Goal: Task Accomplishment & Management: Complete application form

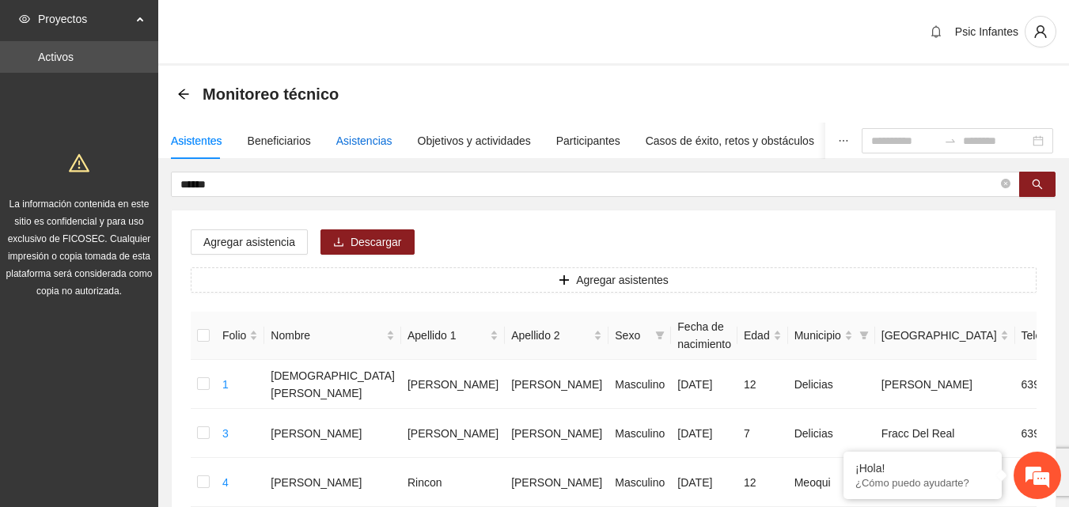
click at [345, 142] on div "Asistencias" at bounding box center [364, 140] width 56 height 17
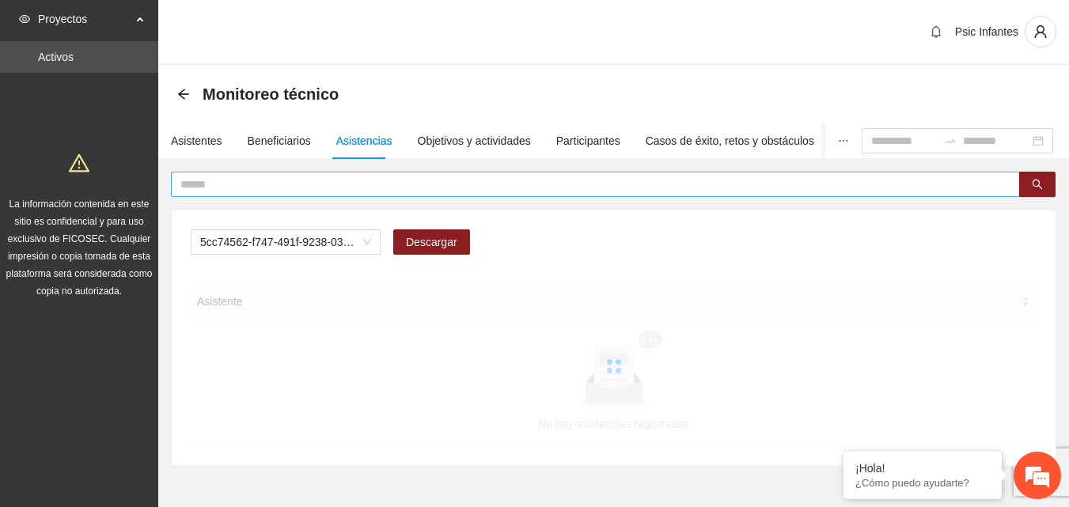
click at [319, 181] on input "text" at bounding box center [589, 184] width 818 height 17
click at [317, 229] on div "A2.1 Comunicado de prensa Descargar Asistente No hay asistencias registradas" at bounding box center [614, 338] width 884 height 255
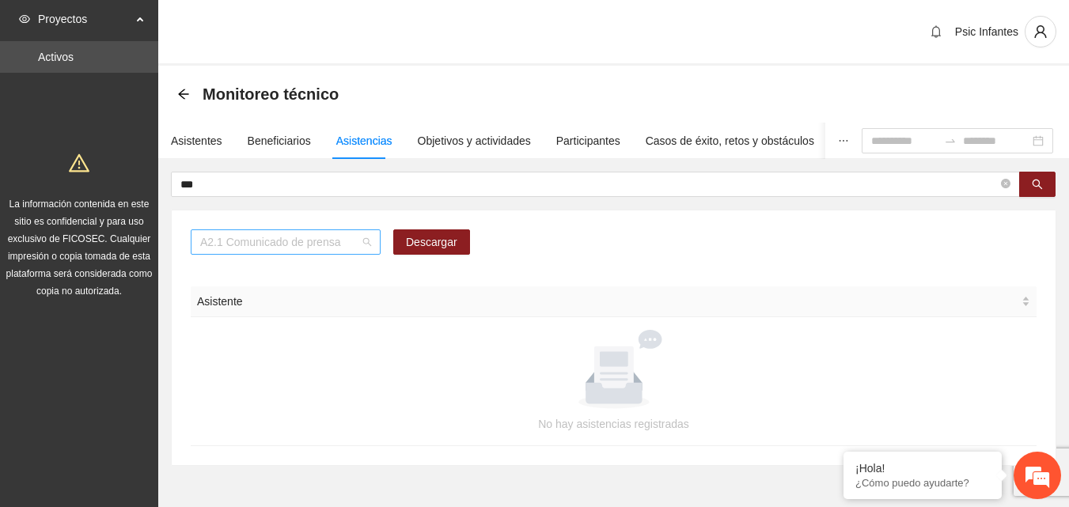
click at [325, 249] on span "A2.1 Comunicado de prensa" at bounding box center [285, 242] width 171 height 24
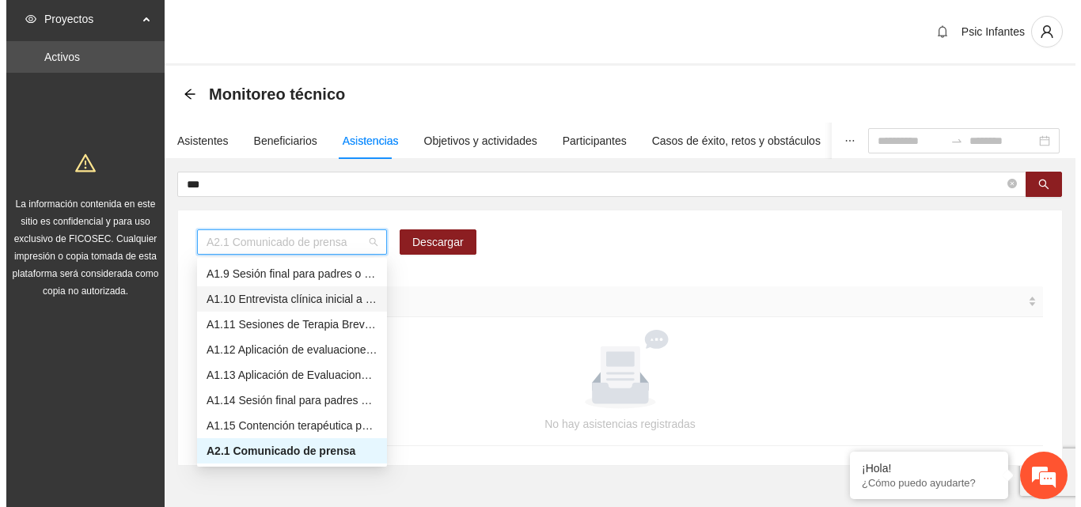
scroll to position [44, 0]
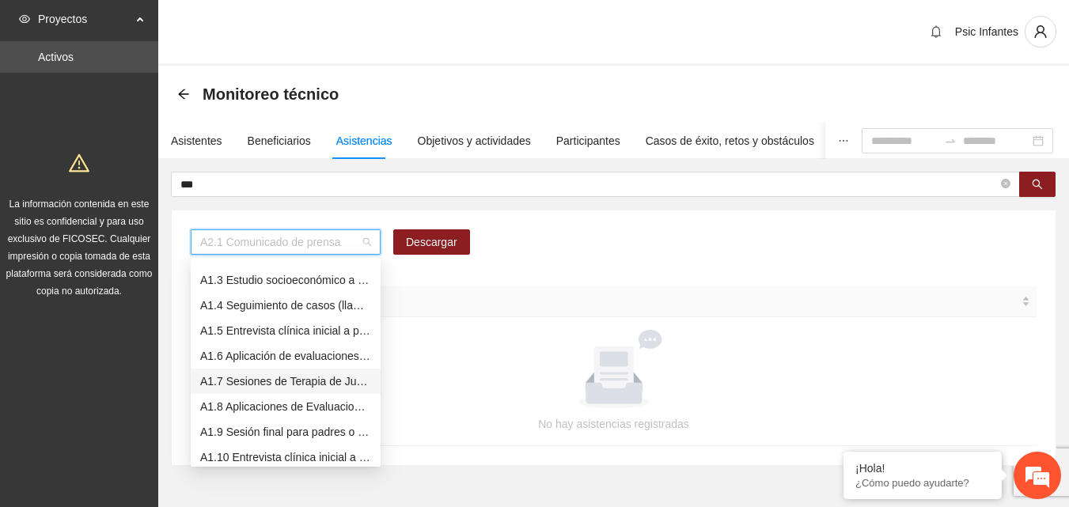
click at [299, 383] on div "A1.7 Sesiones de Terapia de Juego para niños y niñas" at bounding box center [285, 381] width 171 height 17
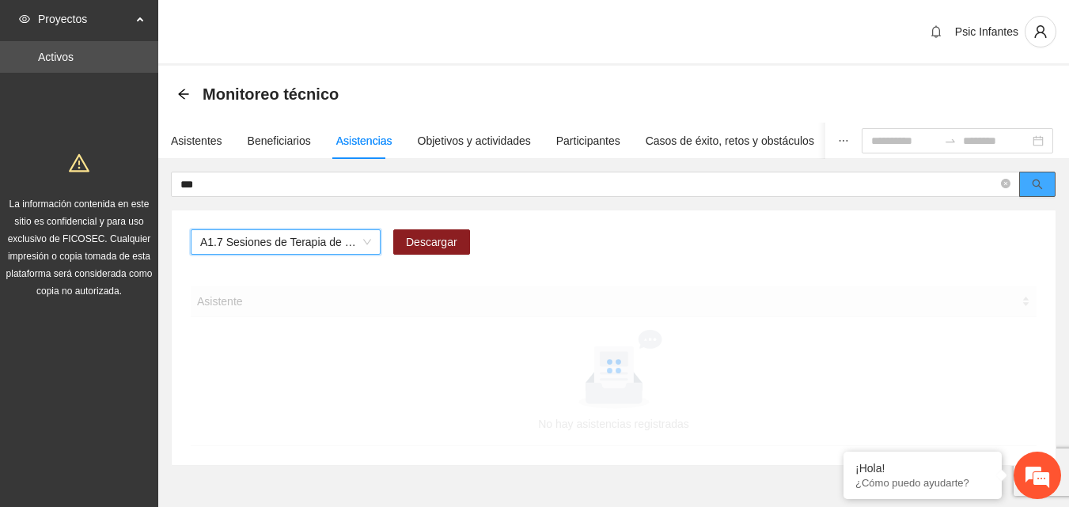
click at [1035, 186] on icon "search" at bounding box center [1038, 185] width 10 height 10
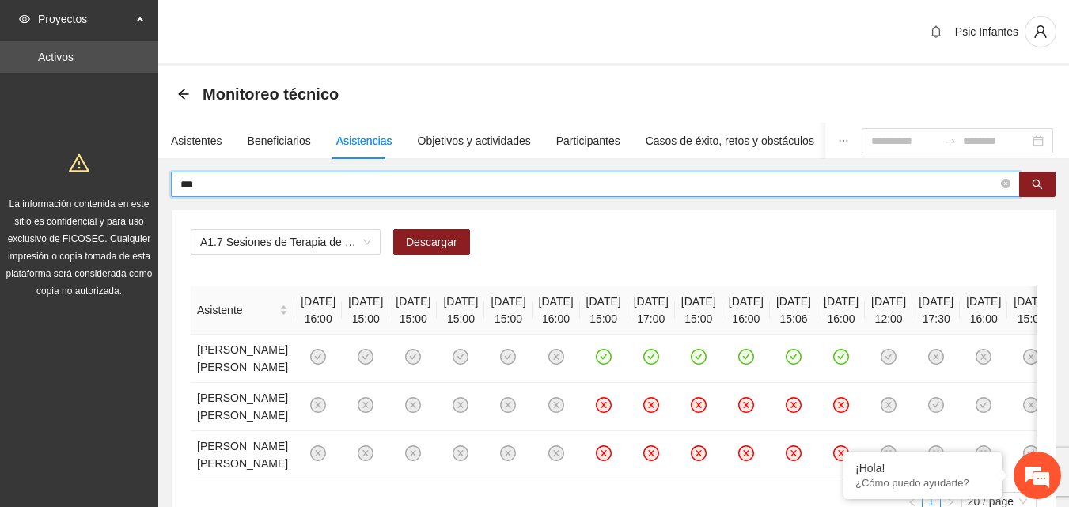
click at [274, 184] on input "***" at bounding box center [589, 184] width 818 height 17
type input "**********"
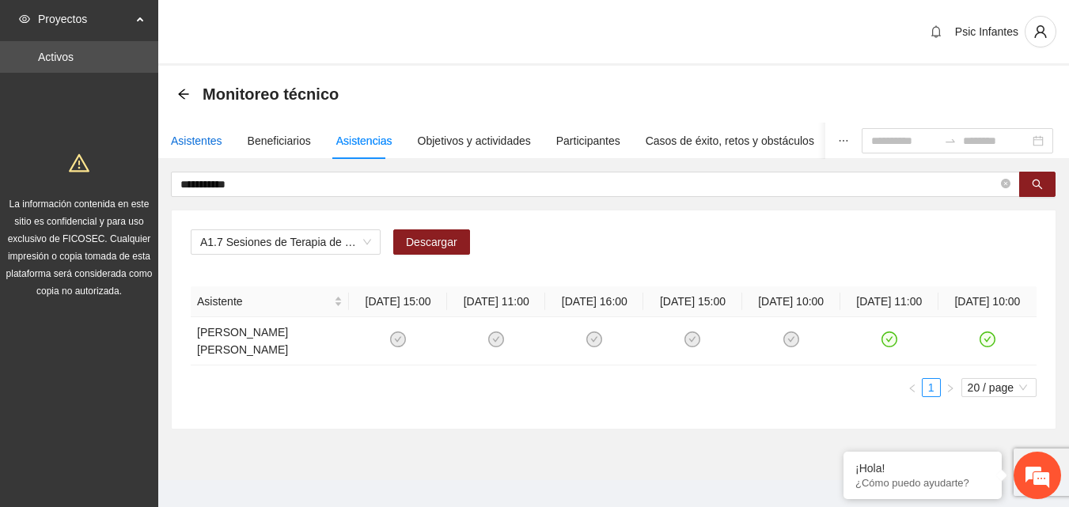
click at [175, 142] on div "Asistentes" at bounding box center [196, 140] width 51 height 17
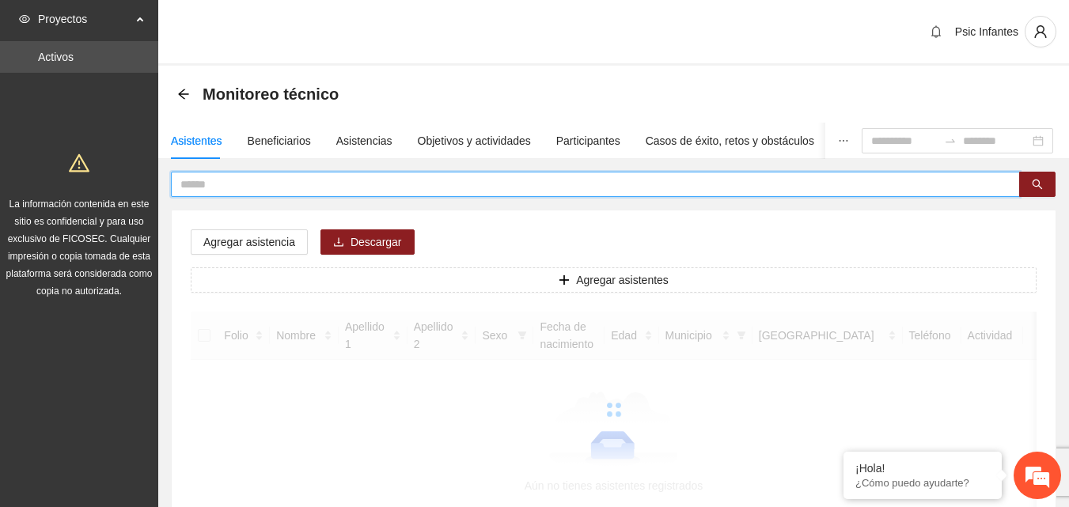
click at [266, 182] on input "text" at bounding box center [589, 184] width 818 height 17
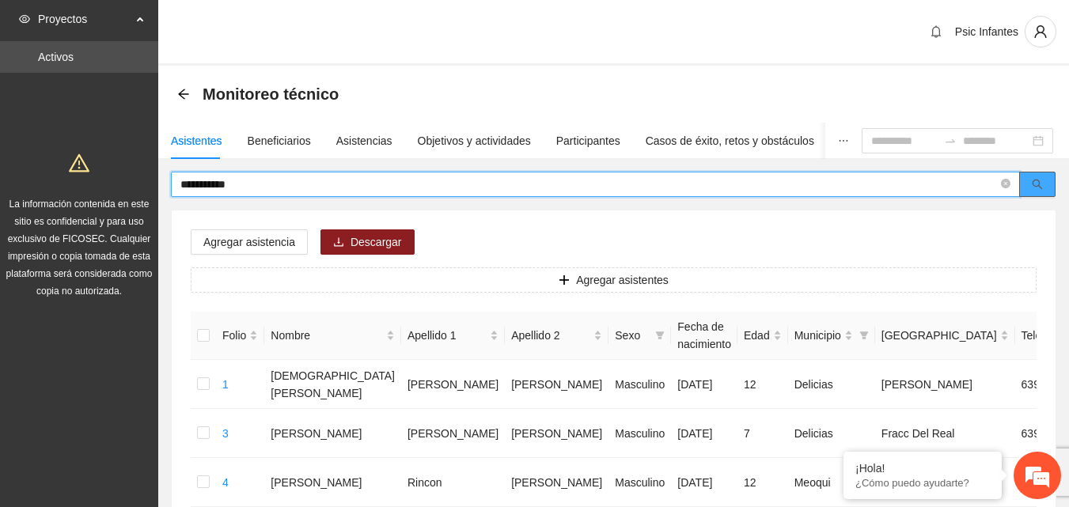
click at [1043, 179] on icon "search" at bounding box center [1037, 184] width 11 height 11
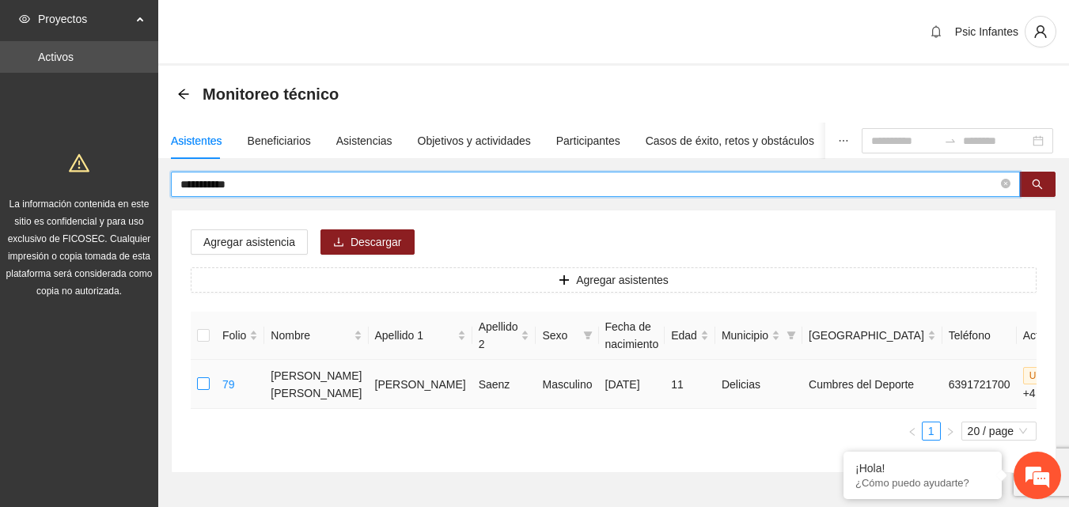
type input "**********"
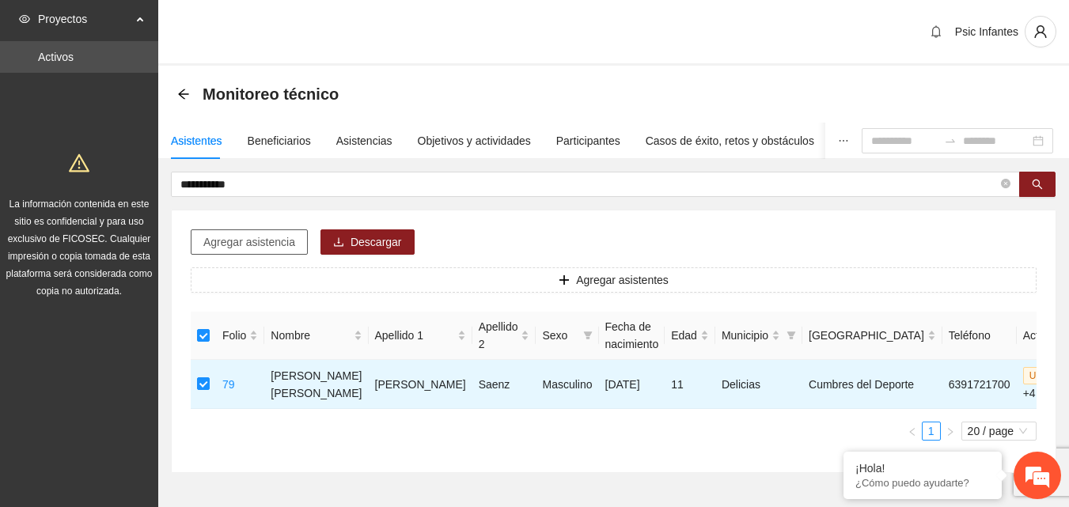
click at [260, 246] on span "Agregar asistencia" at bounding box center [249, 242] width 92 height 17
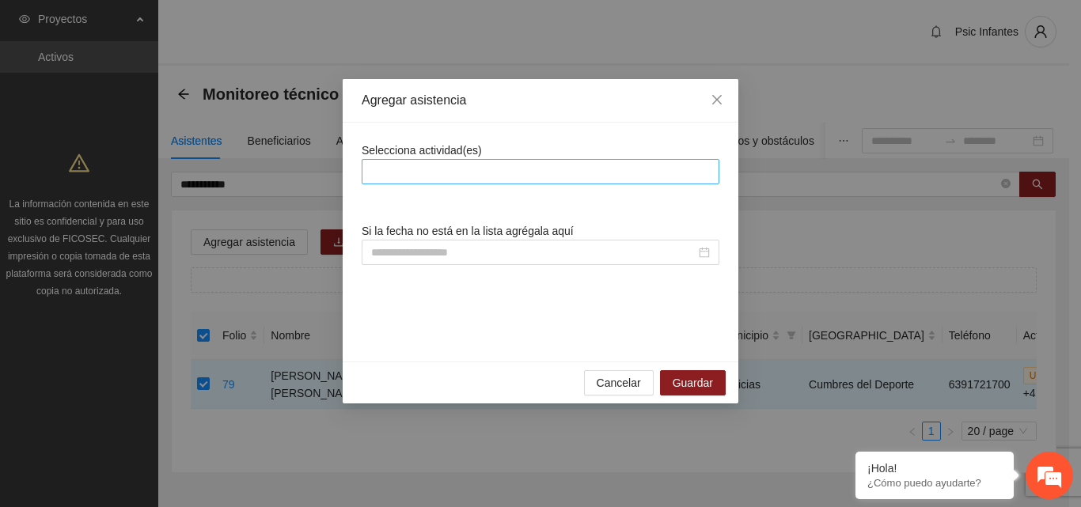
click at [481, 173] on div at bounding box center [541, 171] width 350 height 19
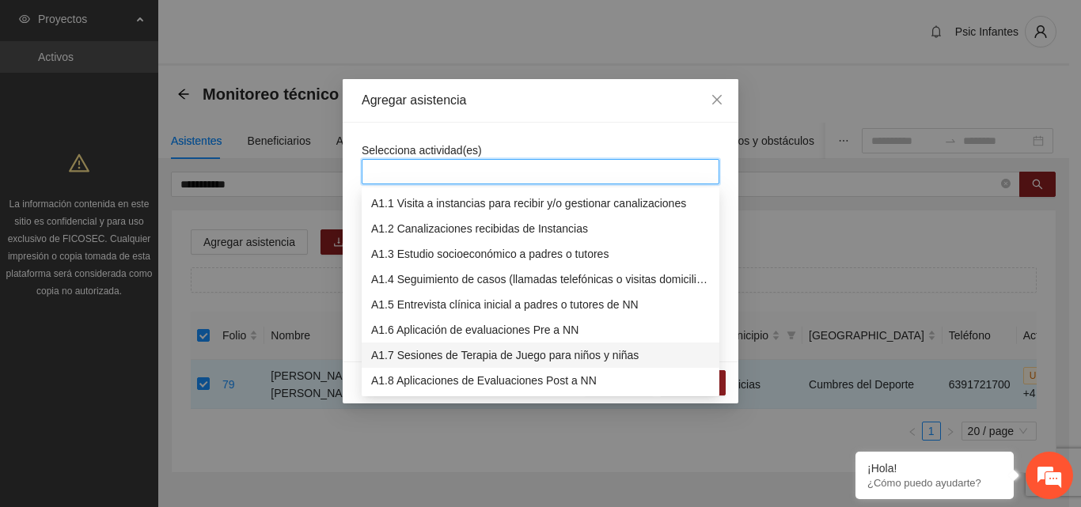
click at [426, 357] on div "A1.7 Sesiones de Terapia de Juego para niños y niñas" at bounding box center [540, 355] width 339 height 17
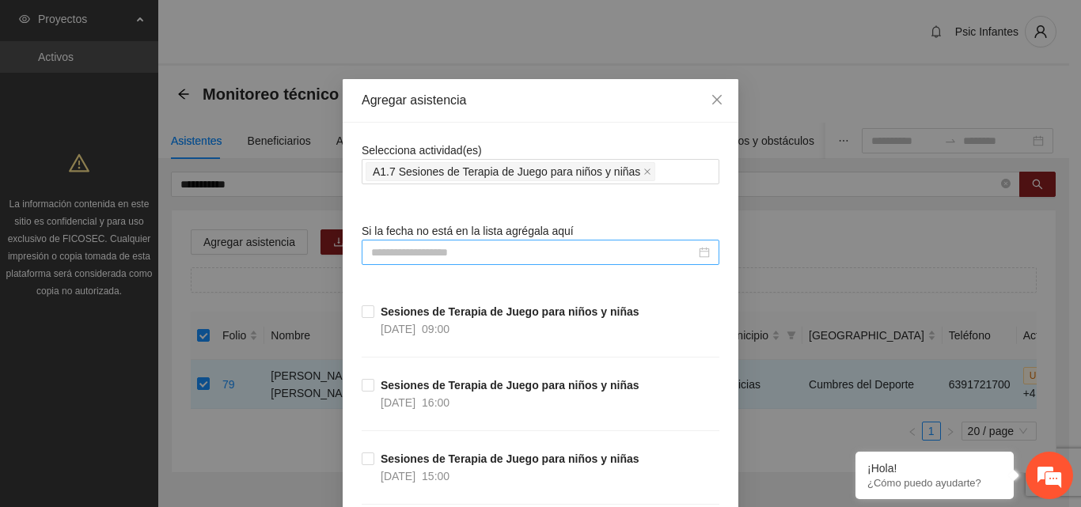
click at [481, 263] on div at bounding box center [541, 252] width 358 height 25
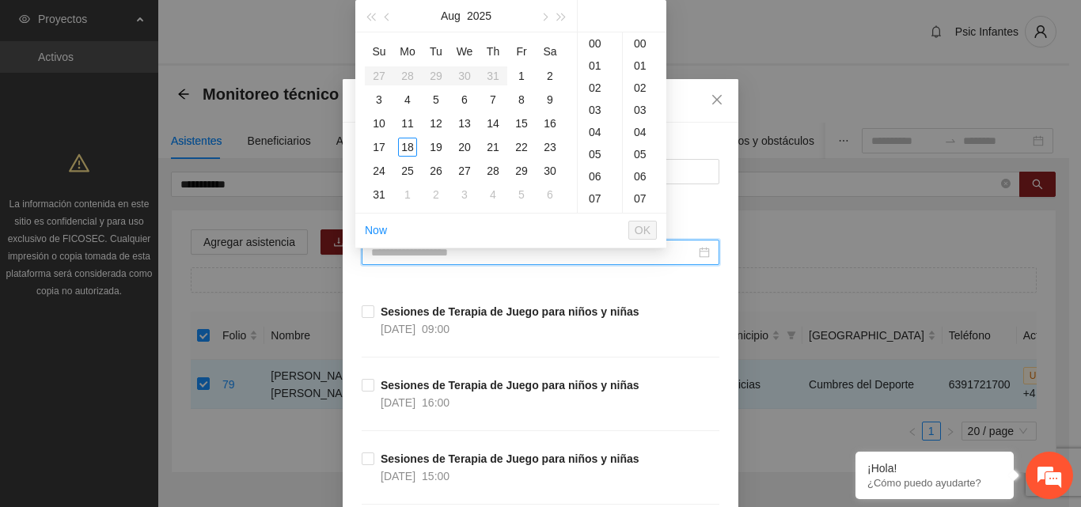
click at [475, 254] on input at bounding box center [533, 252] width 325 height 17
click at [411, 142] on div "18" at bounding box center [407, 147] width 19 height 19
click at [639, 51] on div "00" at bounding box center [645, 43] width 44 height 22
type input "**********"
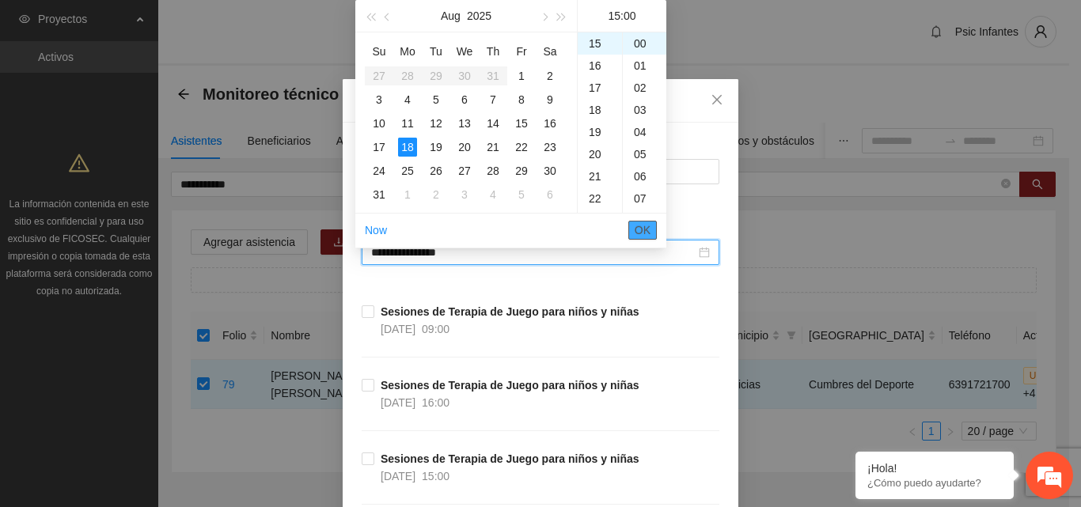
click at [642, 229] on span "OK" at bounding box center [643, 230] width 16 height 17
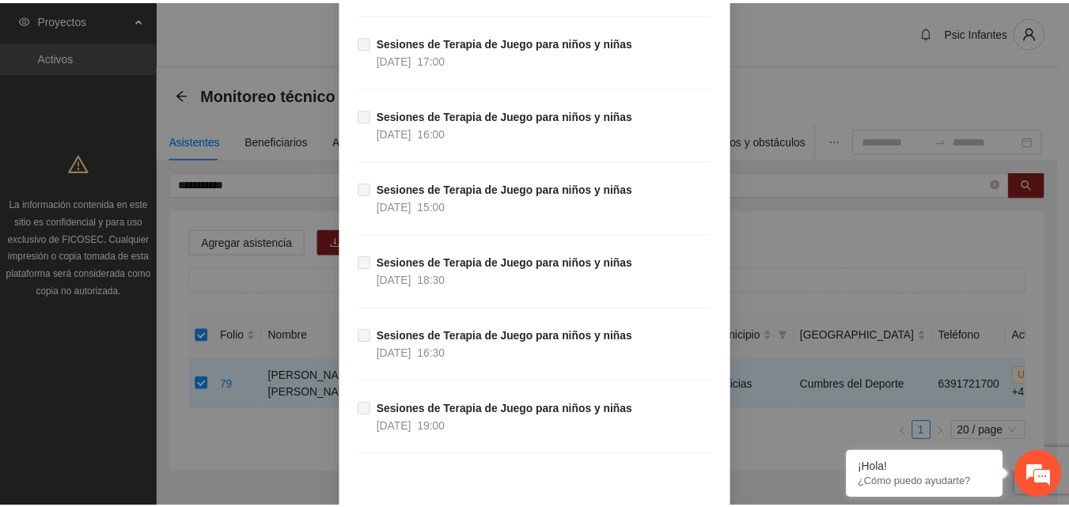
scroll to position [12503, 0]
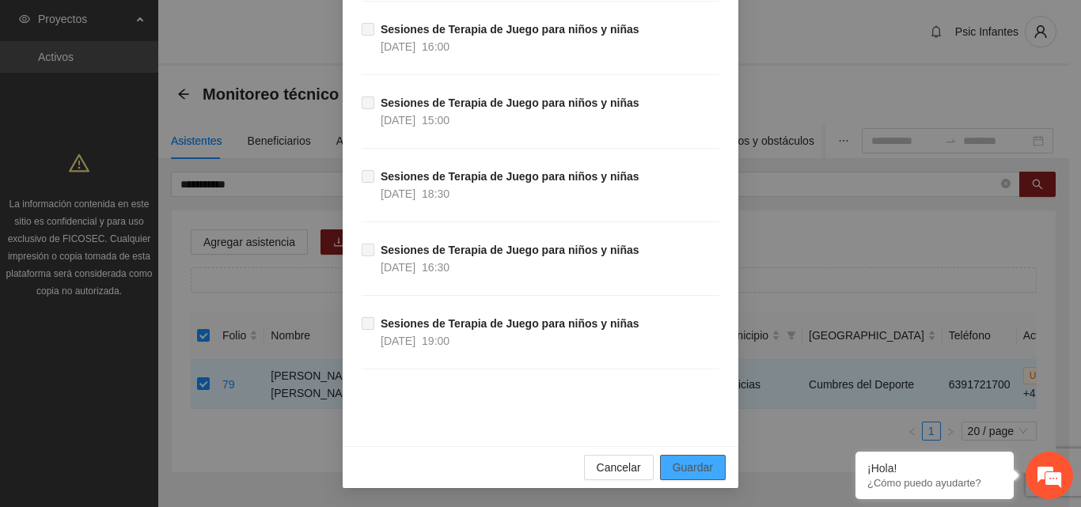
click at [701, 469] on span "Guardar" at bounding box center [693, 467] width 40 height 17
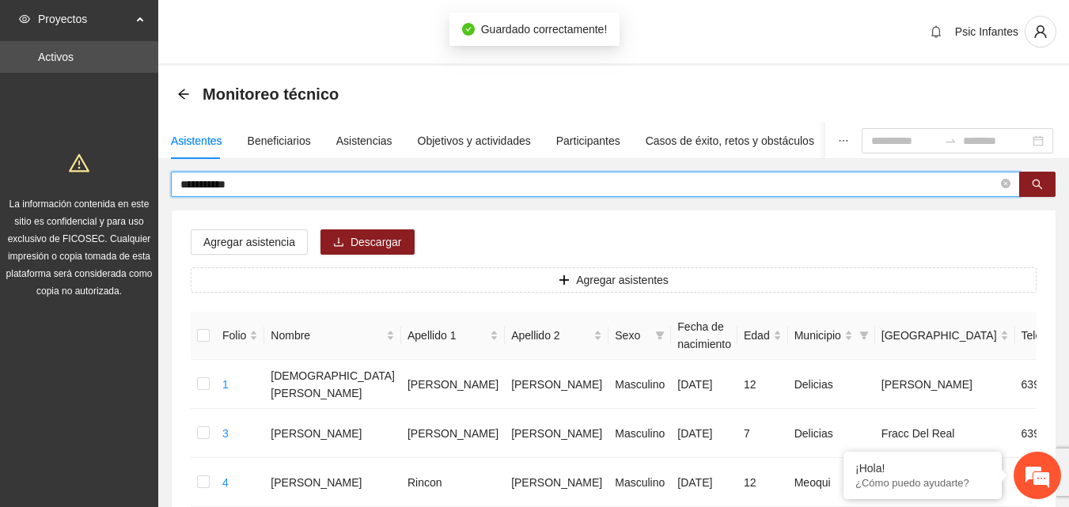
click at [273, 187] on input "**********" at bounding box center [589, 184] width 818 height 17
type input "*"
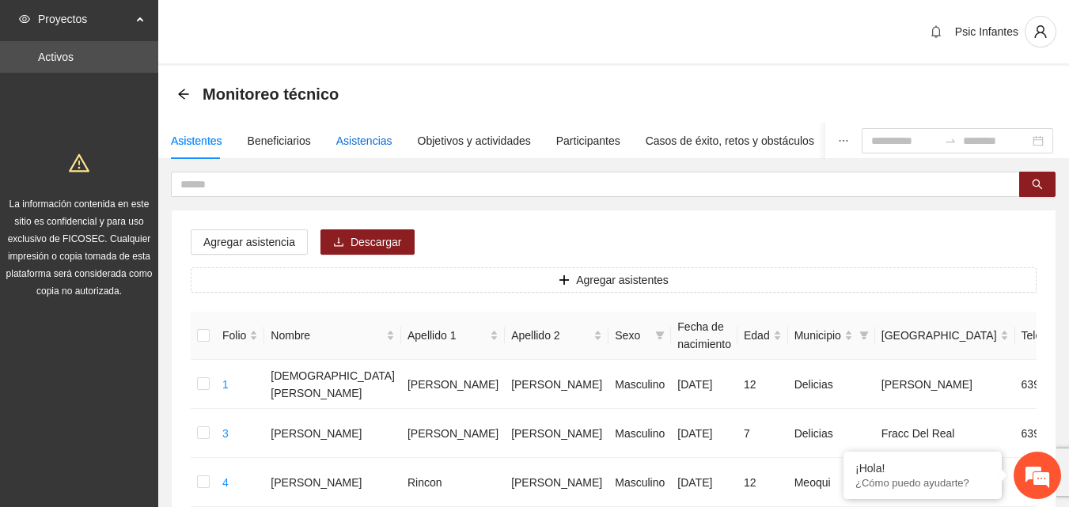
click at [374, 146] on div "Asistencias" at bounding box center [364, 140] width 56 height 17
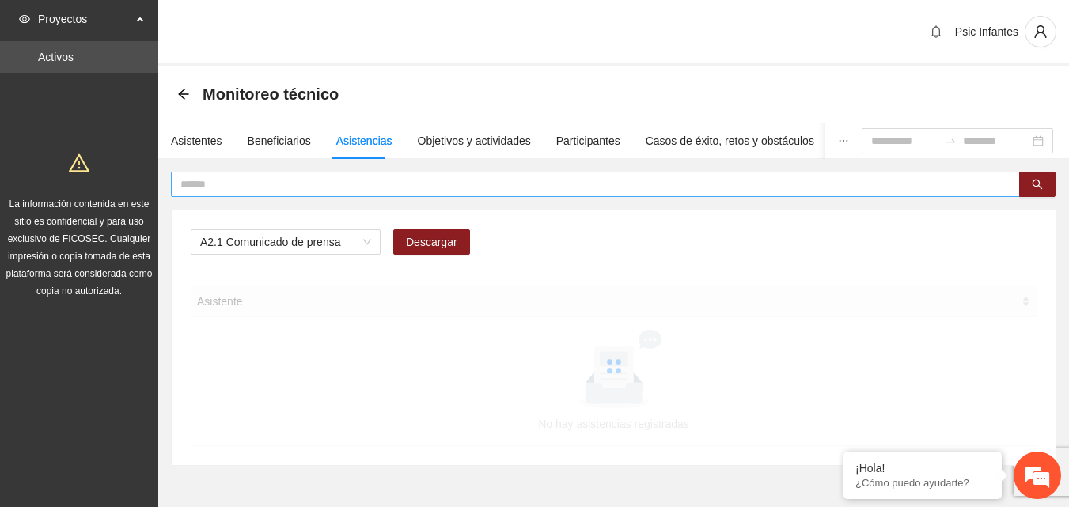
click at [355, 173] on span at bounding box center [595, 184] width 849 height 25
click at [354, 180] on input "text" at bounding box center [589, 184] width 818 height 17
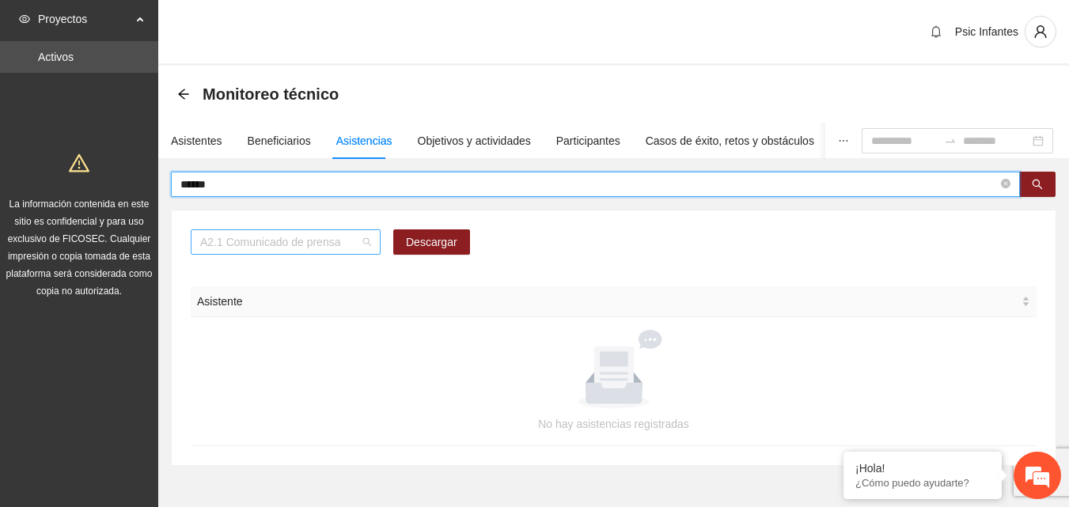
click at [366, 248] on span "A2.1 Comunicado de prensa" at bounding box center [285, 242] width 171 height 24
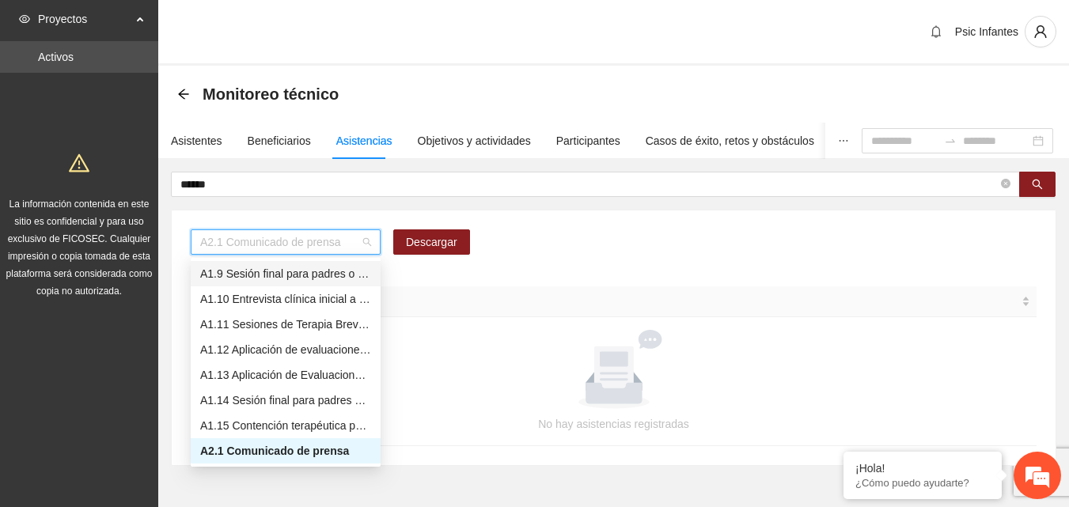
scroll to position [44, 0]
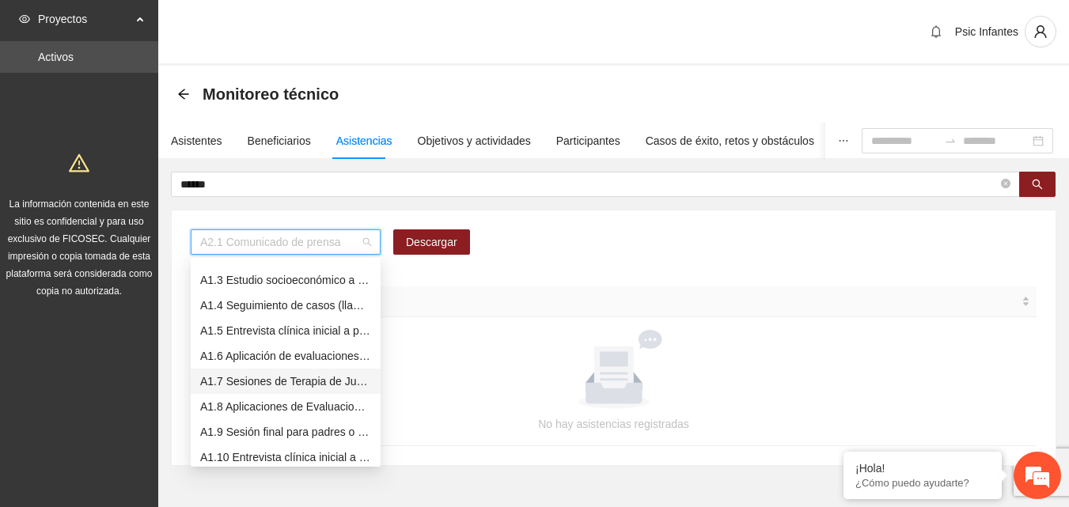
click at [295, 385] on div "A1.7 Sesiones de Terapia de Juego para niños y niñas" at bounding box center [285, 381] width 171 height 17
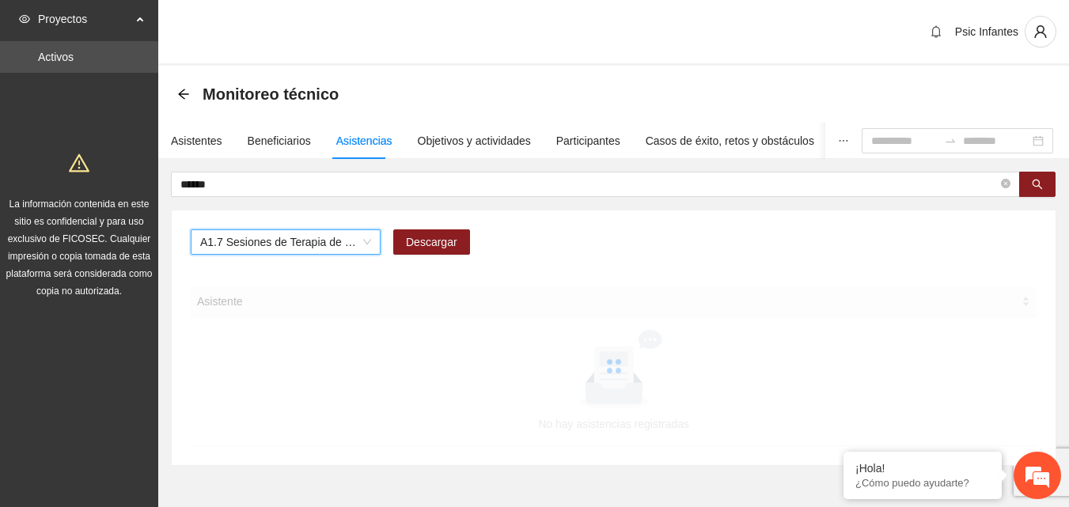
click at [1021, 161] on div "Asistentes Beneficiarios Asistencias Objetivos y actividades Participantes Caso…" at bounding box center [613, 295] width 911 height 344
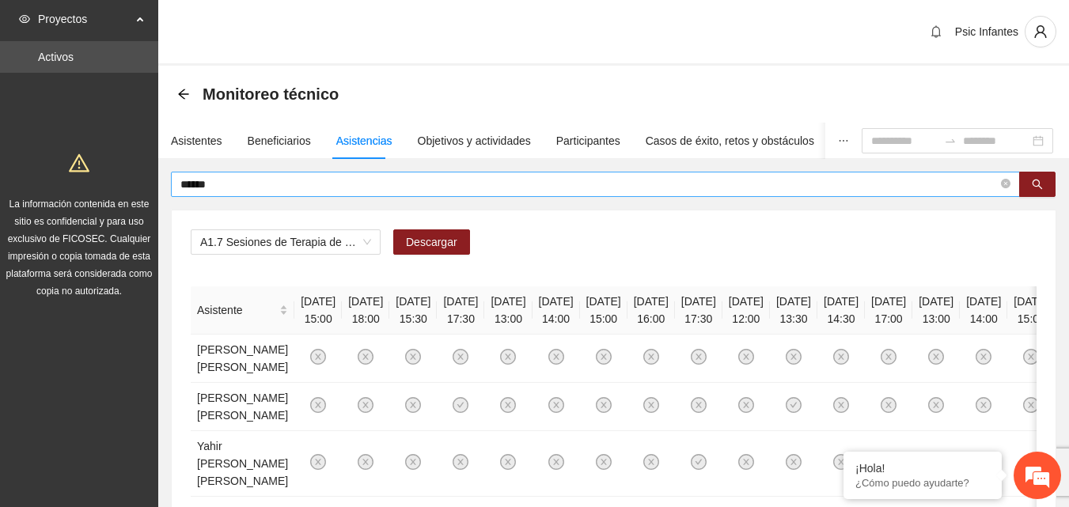
click at [632, 175] on span "******" at bounding box center [595, 184] width 849 height 25
type input "*"
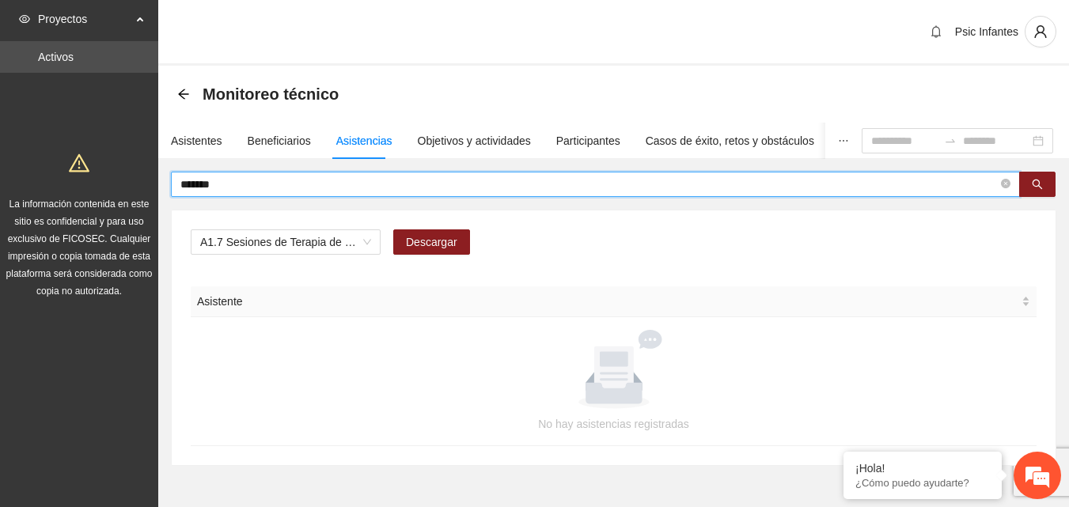
type input "*******"
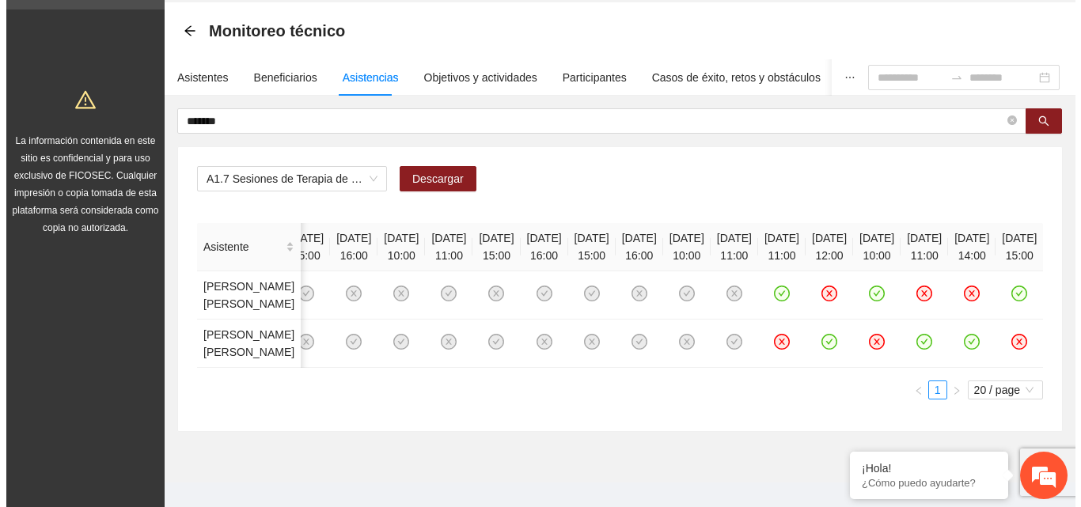
scroll to position [0, 0]
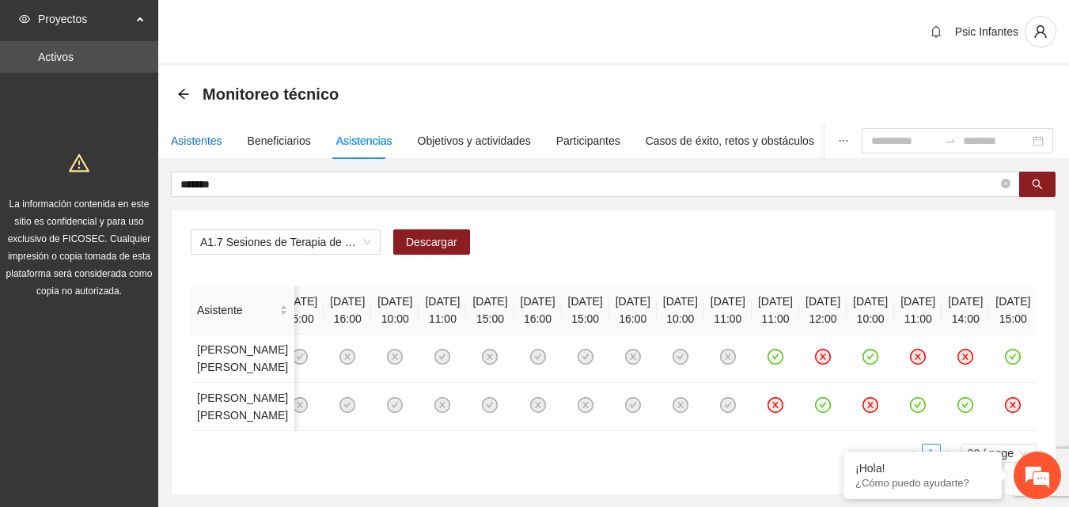
click at [207, 148] on div "Asistentes" at bounding box center [196, 140] width 51 height 17
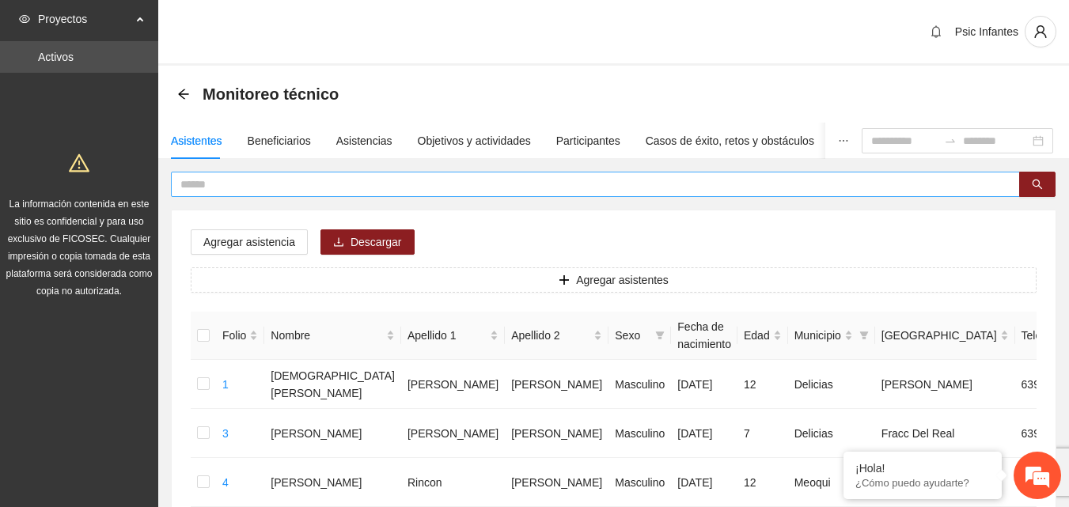
click at [205, 194] on span at bounding box center [595, 184] width 849 height 25
click at [204, 189] on input "text" at bounding box center [589, 184] width 818 height 17
type input "*****"
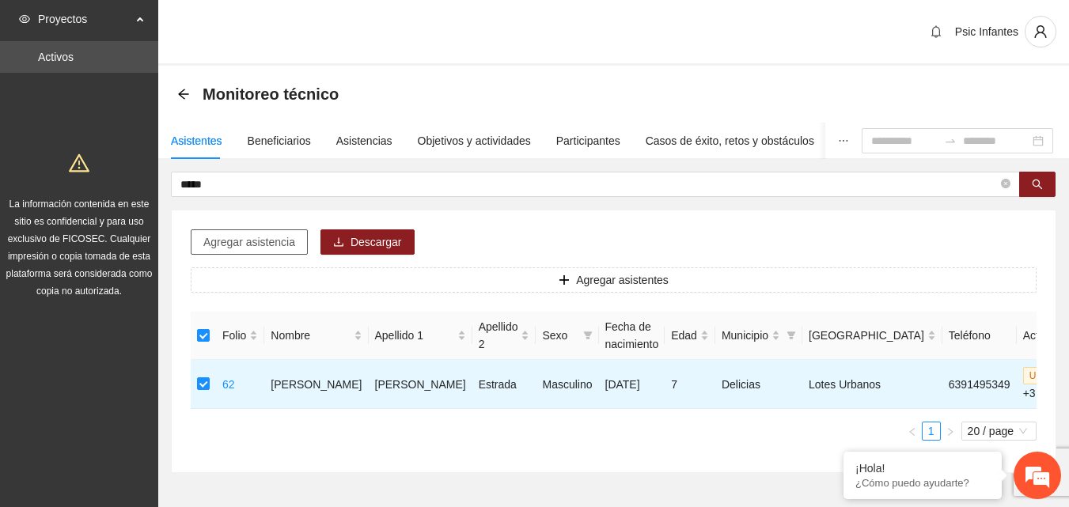
click at [266, 244] on span "Agregar asistencia" at bounding box center [249, 242] width 92 height 17
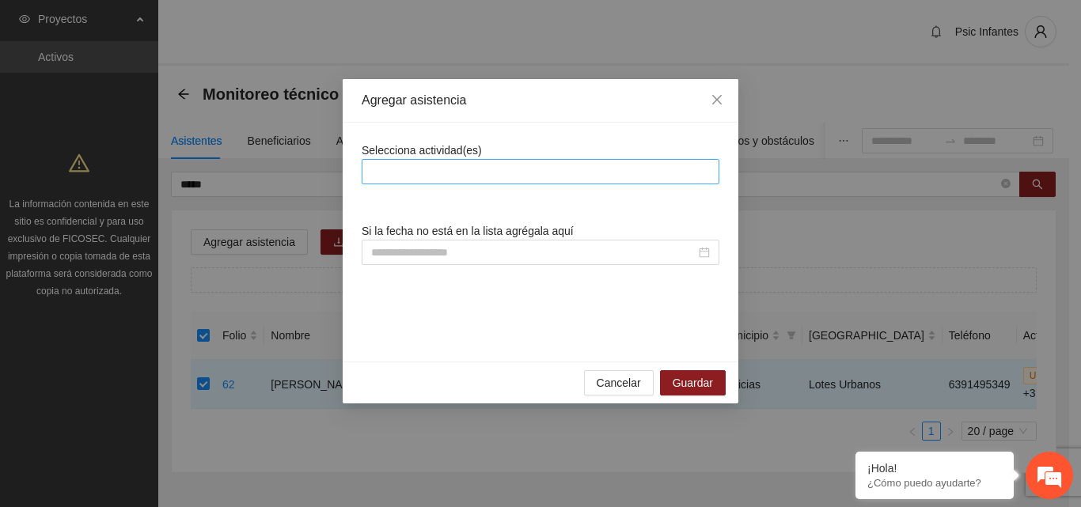
click at [467, 173] on div at bounding box center [541, 171] width 350 height 19
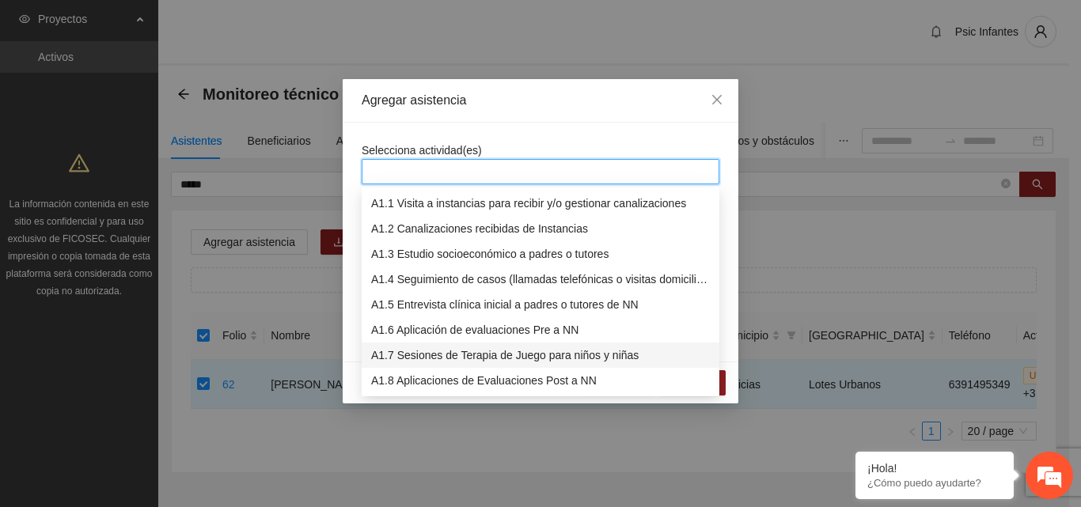
click at [487, 357] on div "A1.7 Sesiones de Terapia de Juego para niños y niñas" at bounding box center [540, 355] width 339 height 17
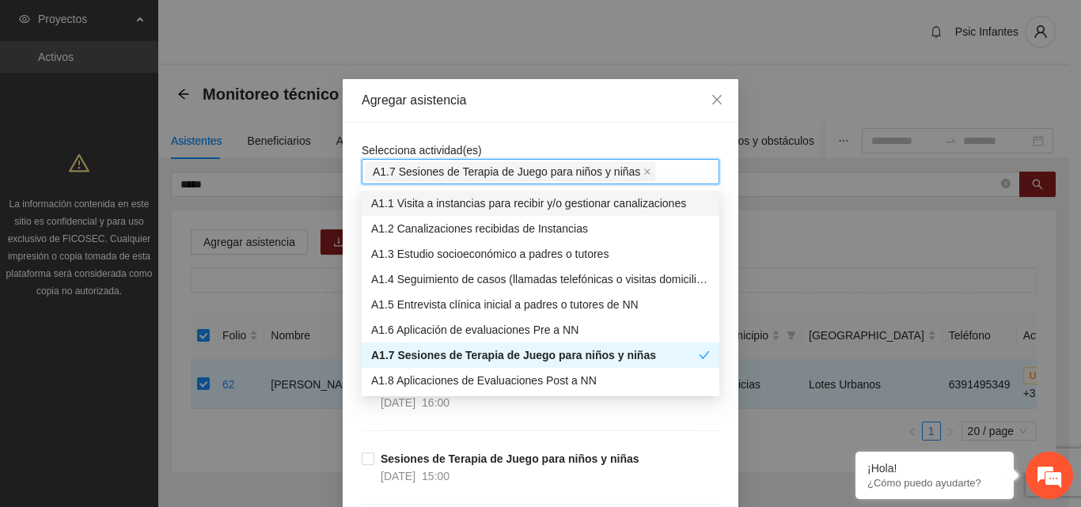
click at [538, 113] on div "Agregar asistencia" at bounding box center [541, 101] width 396 height 44
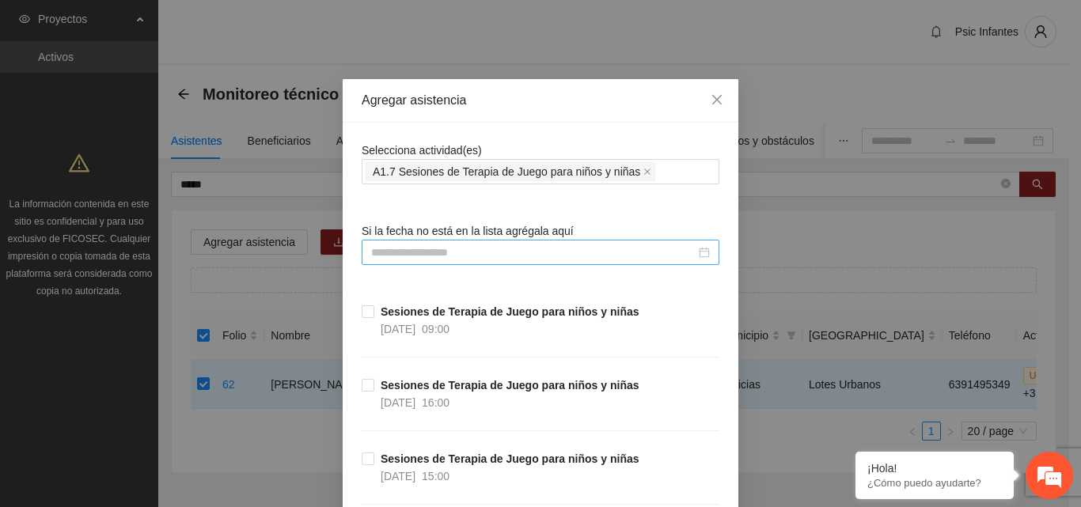
click at [382, 249] on input at bounding box center [533, 252] width 325 height 17
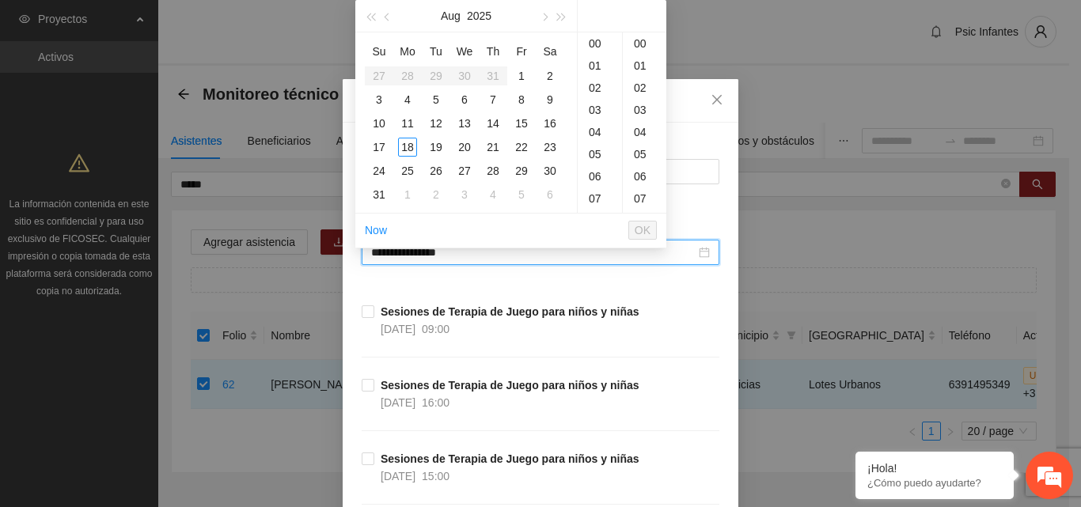
type input "**********"
click at [409, 145] on div "18" at bounding box center [407, 147] width 19 height 19
click at [642, 43] on div "00" at bounding box center [645, 43] width 44 height 22
type input "**********"
click at [651, 231] on button "OK" at bounding box center [643, 230] width 28 height 19
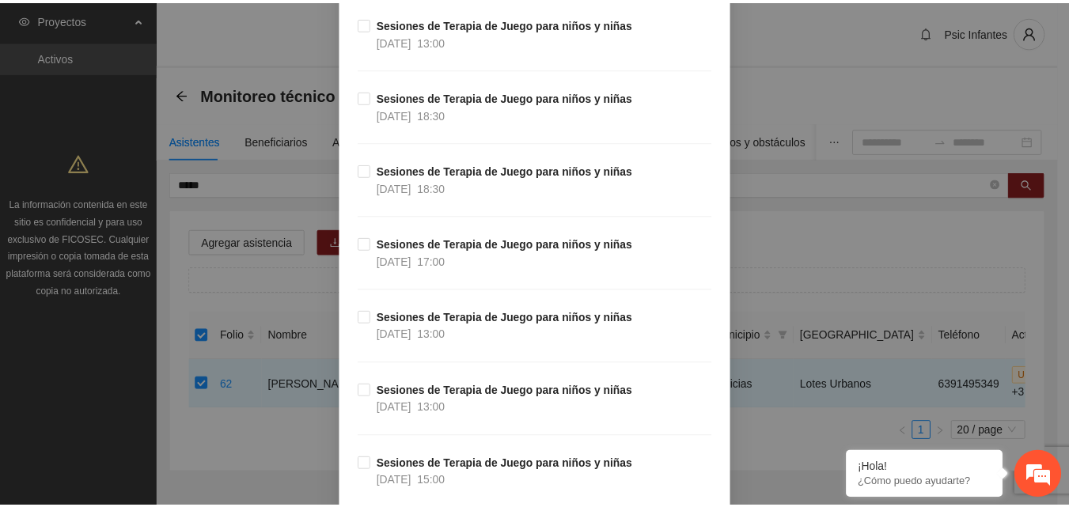
scroll to position [12503, 0]
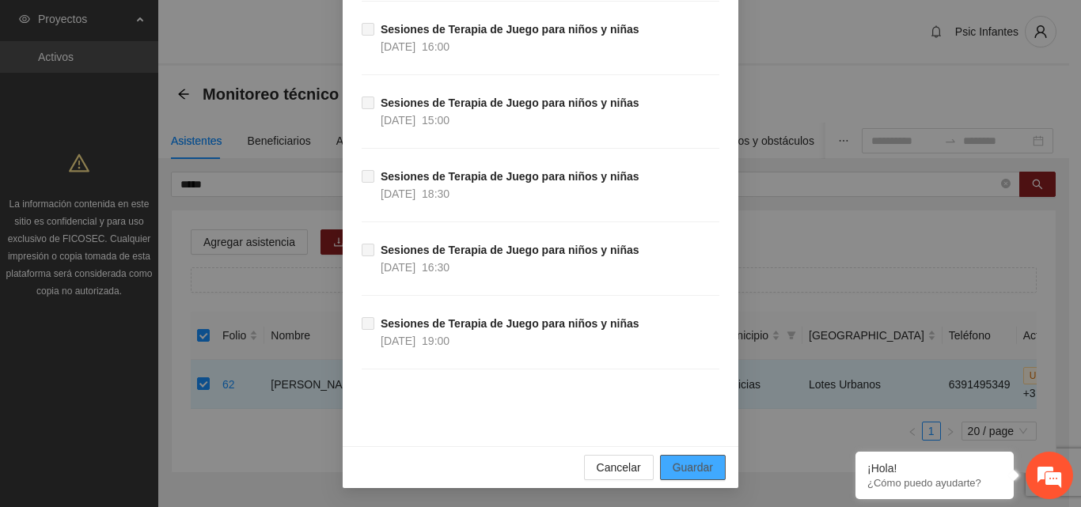
click at [702, 469] on span "Guardar" at bounding box center [693, 467] width 40 height 17
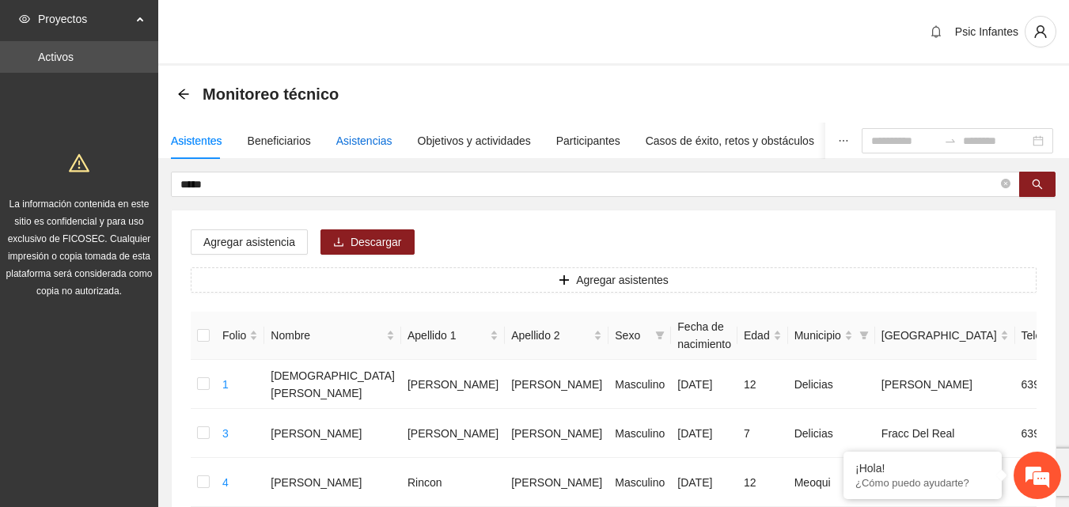
click at [364, 136] on div "Asistencias" at bounding box center [364, 140] width 56 height 17
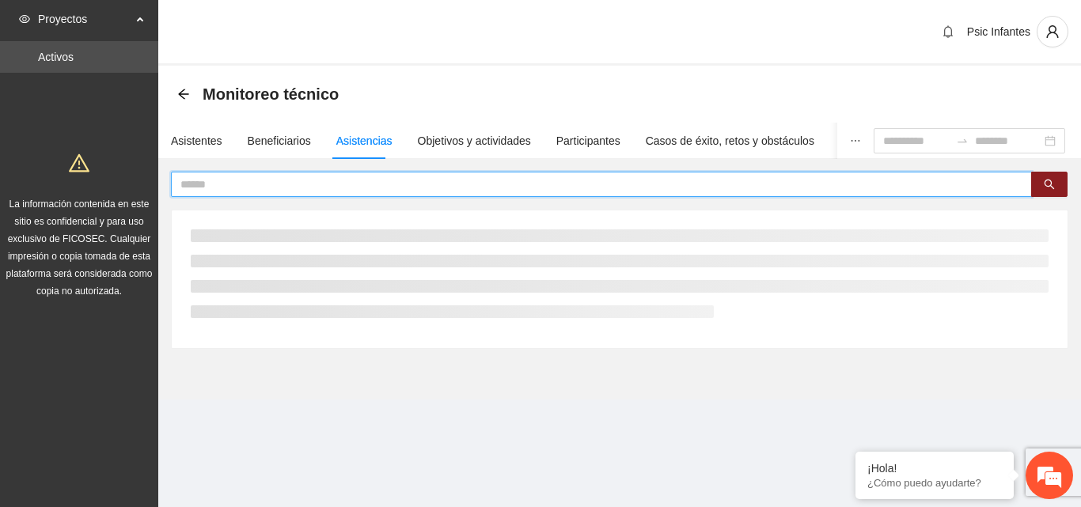
click at [349, 179] on input "text" at bounding box center [595, 184] width 830 height 17
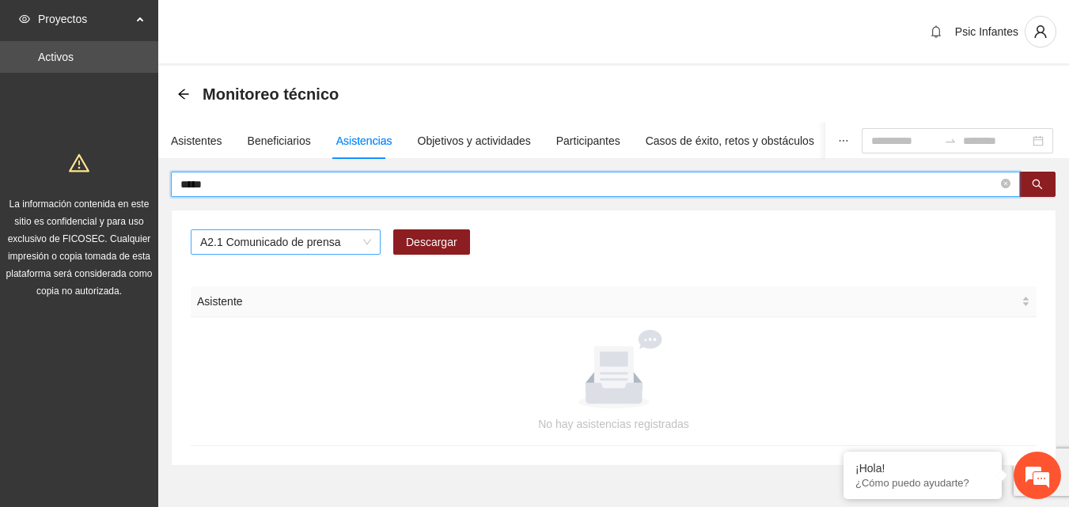
click at [357, 245] on span "A2.1 Comunicado de prensa" at bounding box center [285, 242] width 171 height 24
type input "*****"
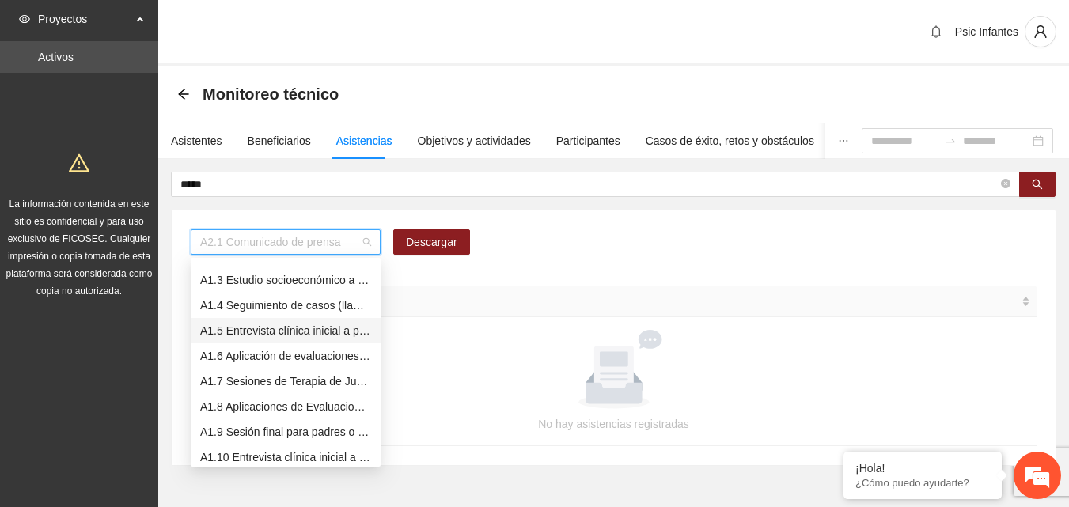
scroll to position [0, 0]
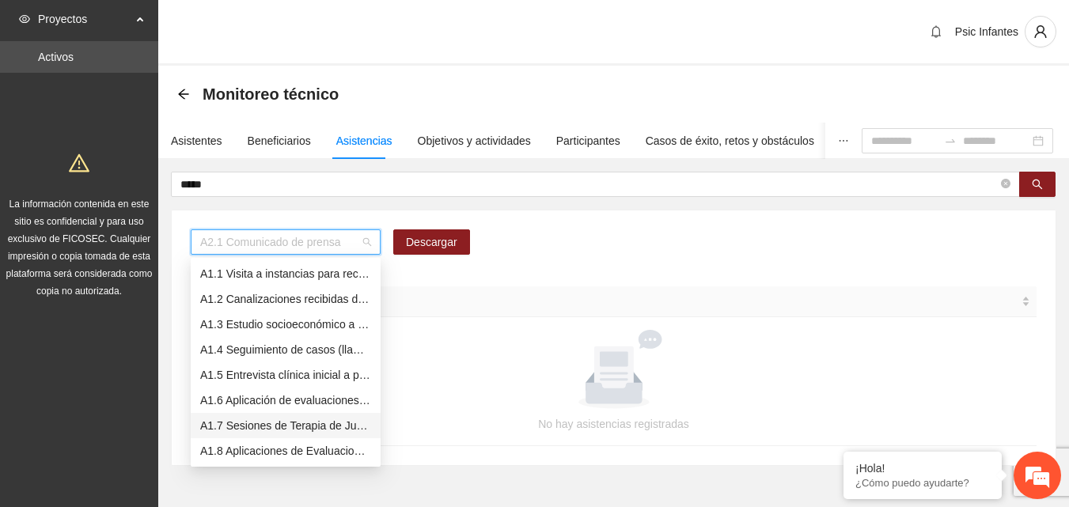
click at [299, 426] on div "A1.7 Sesiones de Terapia de Juego para niños y niñas" at bounding box center [285, 425] width 171 height 17
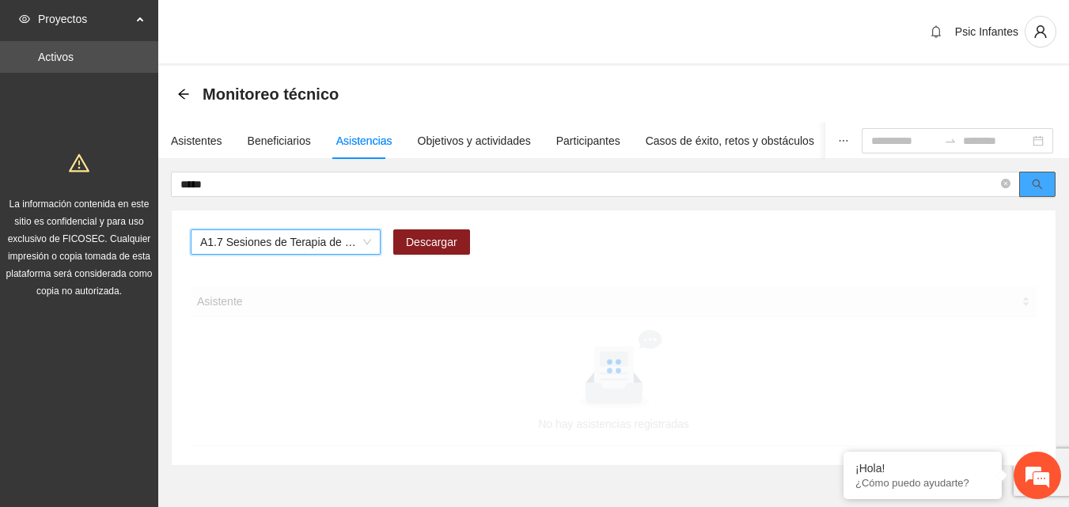
click at [1040, 188] on icon "search" at bounding box center [1037, 184] width 11 height 11
